Goal: Use online tool/utility: Utilize a website feature to perform a specific function

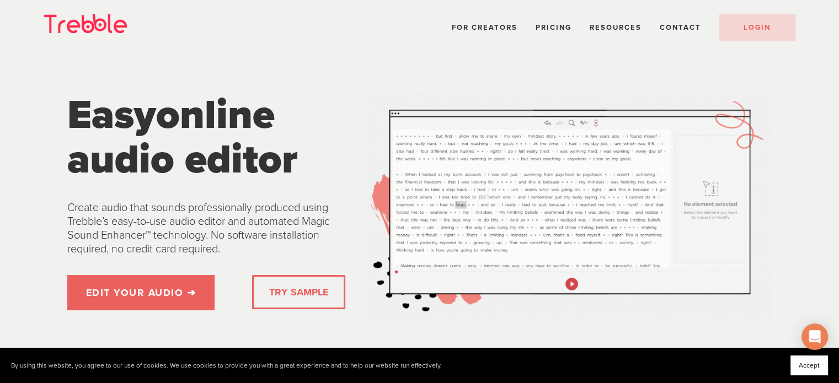
click at [263, 297] on div "TRY SAMPLE" at bounding box center [298, 292] width 93 height 34
click at [282, 291] on link "TRY SAMPLE" at bounding box center [299, 292] width 68 height 22
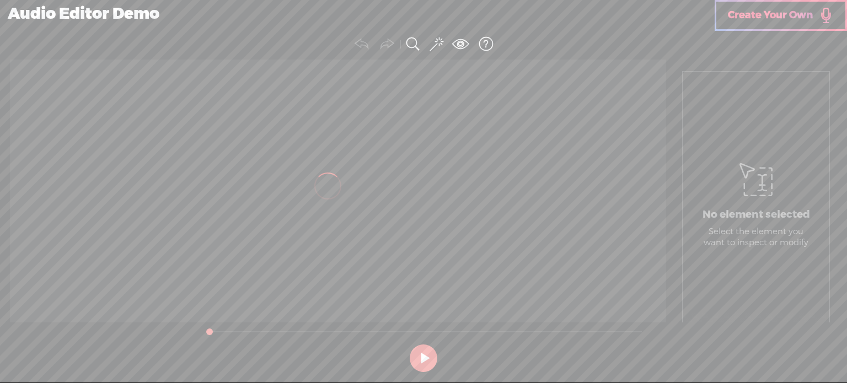
click at [421, 359] on button at bounding box center [424, 359] width 28 height 28
click at [337, 205] on div at bounding box center [338, 191] width 656 height 263
click at [329, 188] on div at bounding box center [338, 191] width 656 height 263
click at [785, 7] on link "Create Your Own" at bounding box center [781, 15] width 132 height 31
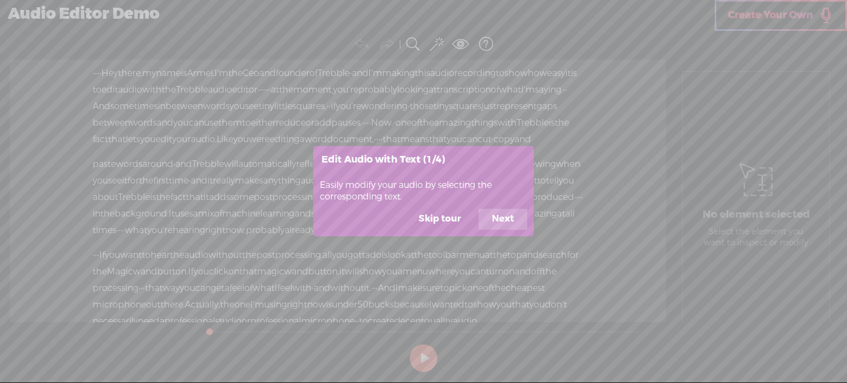
click at [441, 216] on button "Skip tour" at bounding box center [439, 219] width 69 height 21
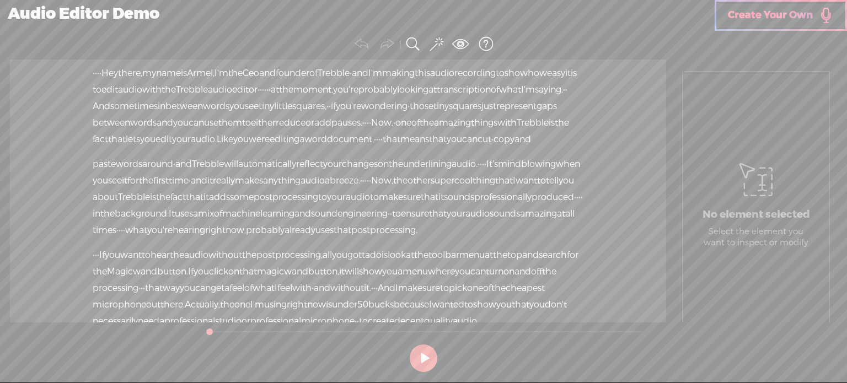
click at [417, 354] on button at bounding box center [424, 359] width 28 height 28
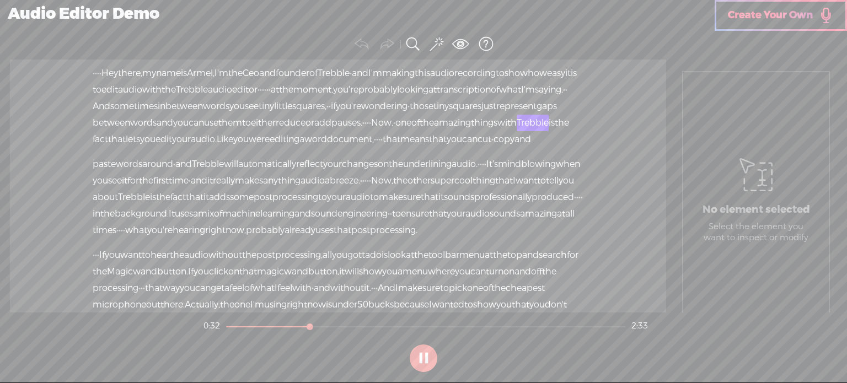
click at [421, 354] on button at bounding box center [424, 359] width 28 height 28
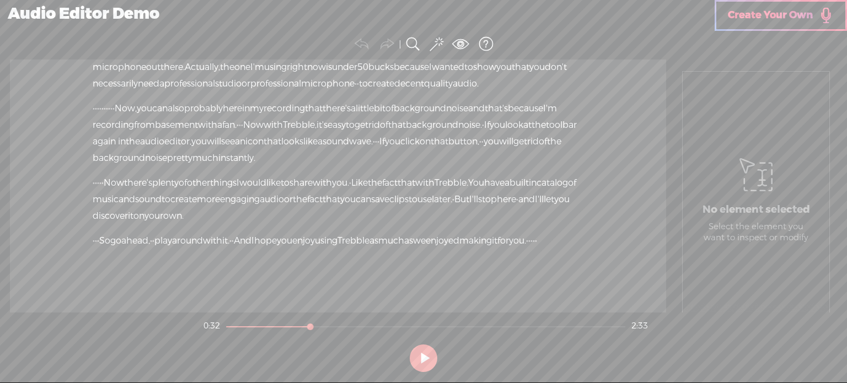
scroll to position [373, 0]
